Goal: Task Accomplishment & Management: Manage account settings

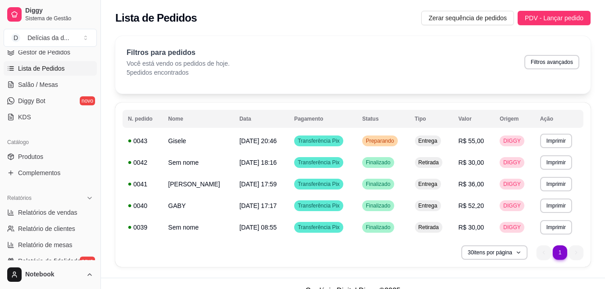
scroll to position [144, 0]
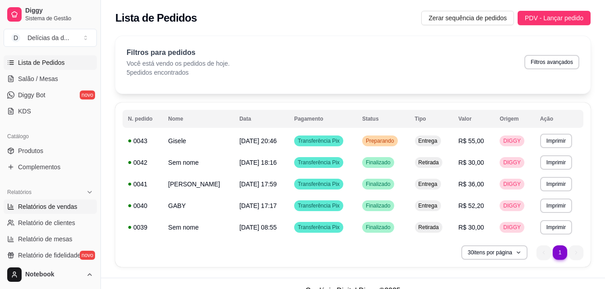
click at [65, 202] on link "Relatórios de vendas" at bounding box center [50, 207] width 93 height 14
select select "ALL"
select select "0"
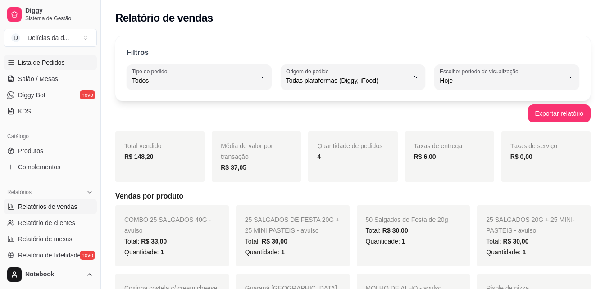
click at [55, 63] on span "Lista de Pedidos" at bounding box center [41, 62] width 47 height 9
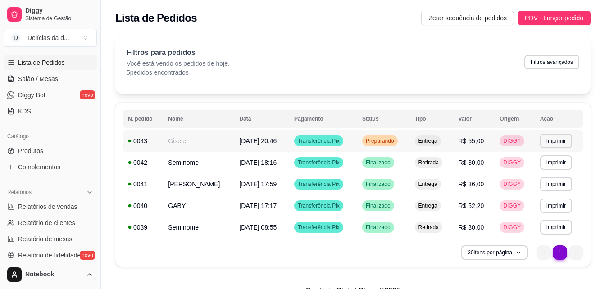
click at [243, 140] on span "[DATE] 20:46" at bounding box center [257, 140] width 37 height 7
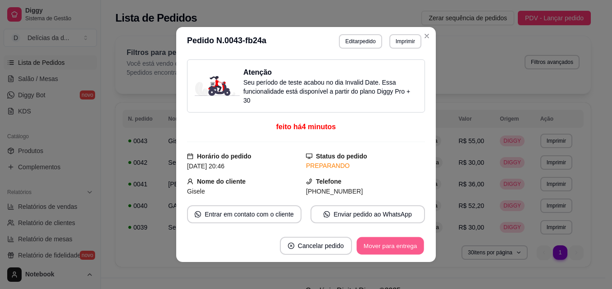
click at [363, 247] on button "Mover para entrega" at bounding box center [391, 247] width 68 height 18
click at [363, 247] on div "Mover para entrega" at bounding box center [390, 246] width 69 height 18
click at [363, 247] on div "Mover para entrega" at bounding box center [384, 246] width 82 height 18
click at [363, 247] on button "Mover para finalizado" at bounding box center [388, 247] width 73 height 18
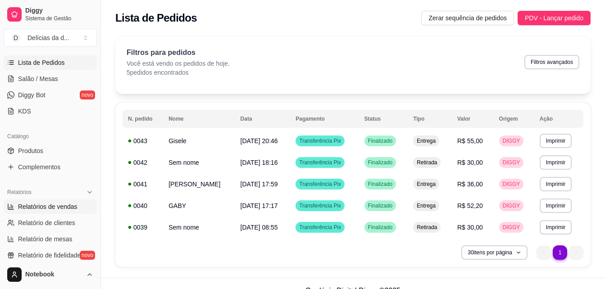
click at [65, 211] on span "Relatórios de vendas" at bounding box center [48, 206] width 60 height 9
select select "ALL"
select select "0"
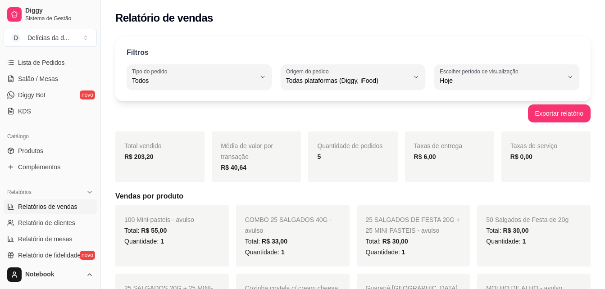
click at [454, 198] on h5 "Vendas por produto" at bounding box center [353, 196] width 476 height 11
